Goal: Transaction & Acquisition: Purchase product/service

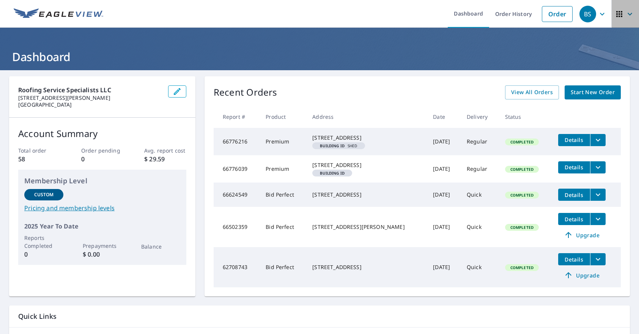
click at [617, 16] on icon "button" at bounding box center [620, 14] width 6 height 6
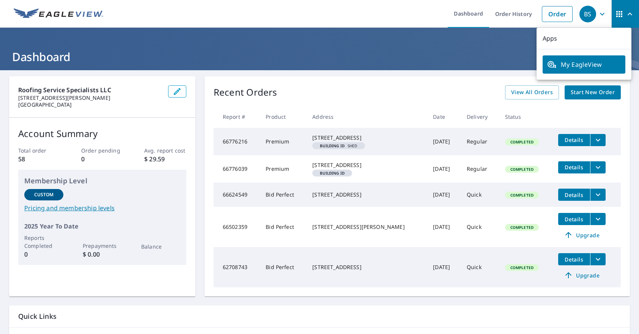
click at [438, 60] on h1 "Dashboard" at bounding box center [319, 57] width 621 height 16
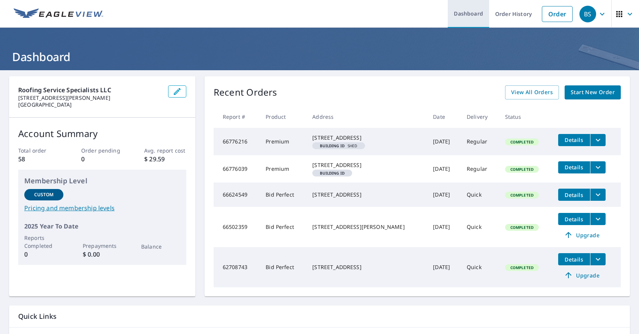
click at [451, 13] on link "Dashboard" at bounding box center [468, 14] width 41 height 28
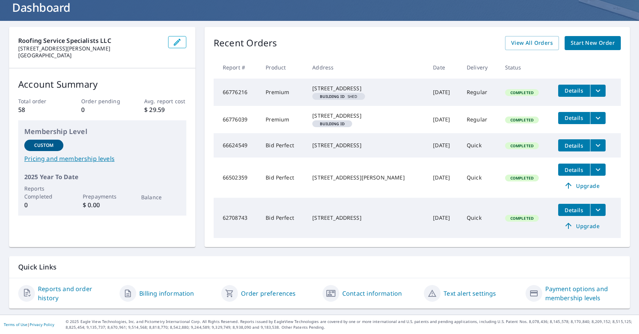
scroll to position [94, 0]
click at [75, 290] on link "Reports and order history" at bounding box center [76, 293] width 76 height 18
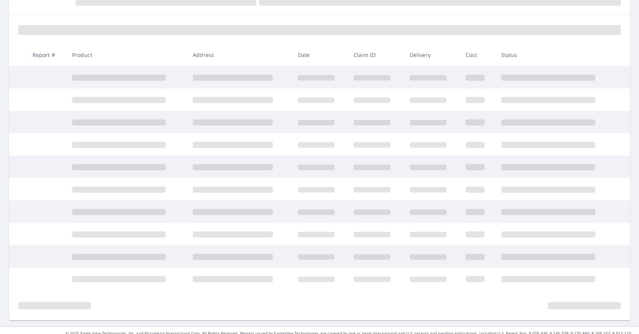
scroll to position [94, 0]
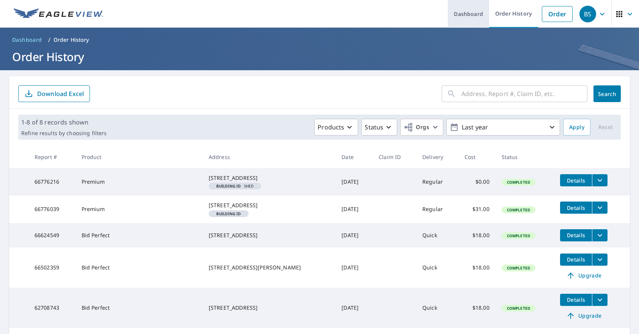
click at [453, 14] on link "Dashboard" at bounding box center [468, 14] width 41 height 28
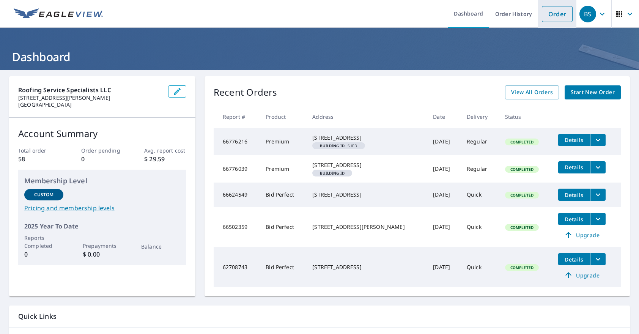
click at [550, 14] on link "Order" at bounding box center [557, 14] width 31 height 16
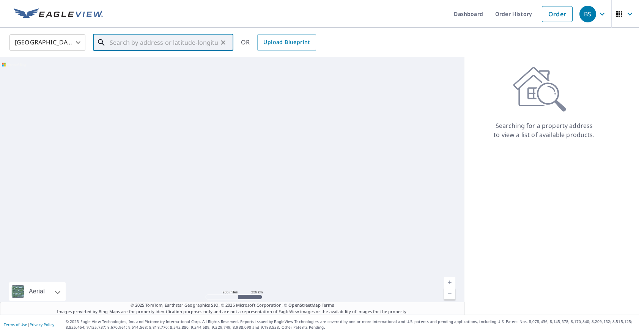
click at [115, 42] on input "text" at bounding box center [164, 42] width 108 height 21
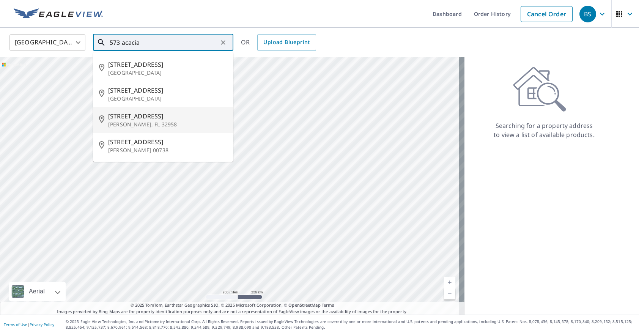
click at [121, 121] on span "[STREET_ADDRESS]" at bounding box center [167, 116] width 119 height 9
type input "[STREET_ADDRESS]"
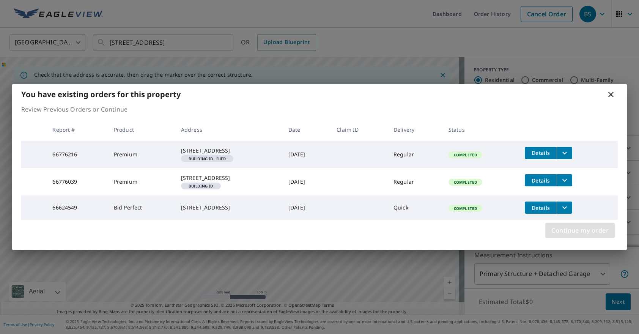
click at [572, 236] on span "Continue my order" at bounding box center [580, 230] width 57 height 11
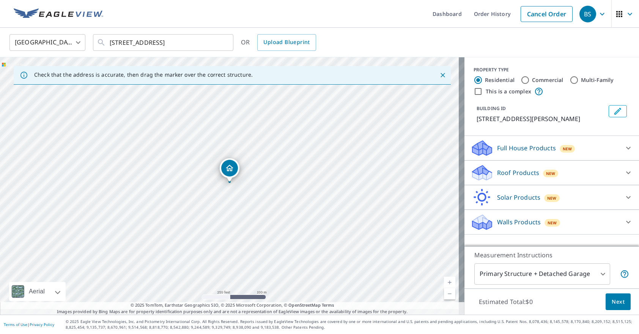
scroll to position [14, 0]
click at [515, 144] on p "Full House Products" at bounding box center [526, 148] width 59 height 9
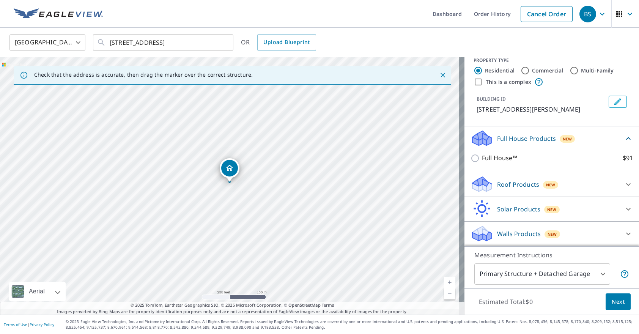
scroll to position [35, 0]
click at [504, 229] on p "Walls Products" at bounding box center [519, 233] width 44 height 9
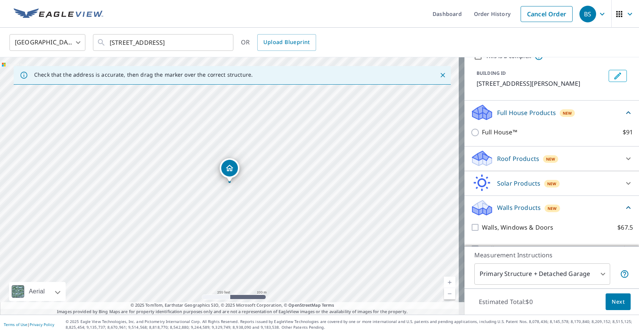
click at [504, 212] on p "Walls Products" at bounding box center [519, 207] width 44 height 9
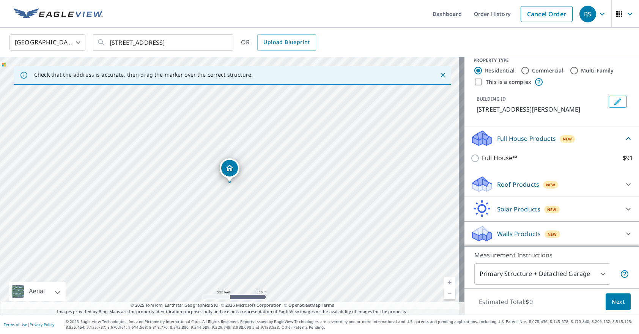
click at [504, 229] on p "Walls Products" at bounding box center [519, 233] width 44 height 9
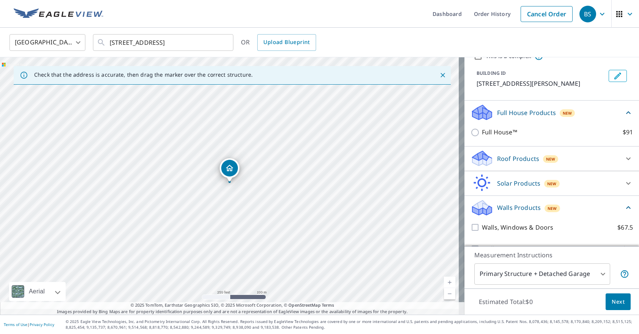
click at [504, 212] on p "Walls Products" at bounding box center [519, 207] width 44 height 9
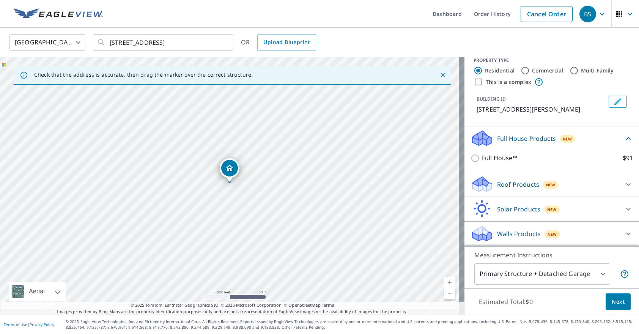
click at [624, 229] on icon at bounding box center [628, 233] width 9 height 9
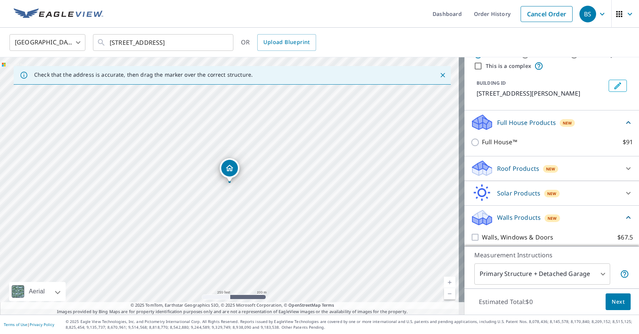
scroll to position [80, 0]
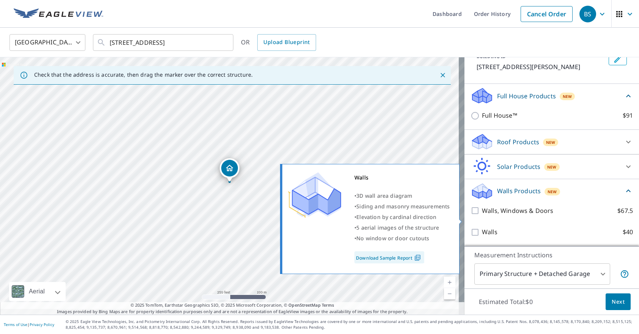
click at [387, 259] on link "Download Sample Report" at bounding box center [390, 257] width 70 height 12
click at [393, 255] on link "Download Sample Report" at bounding box center [390, 257] width 70 height 12
